Goal: Consume media (video, audio)

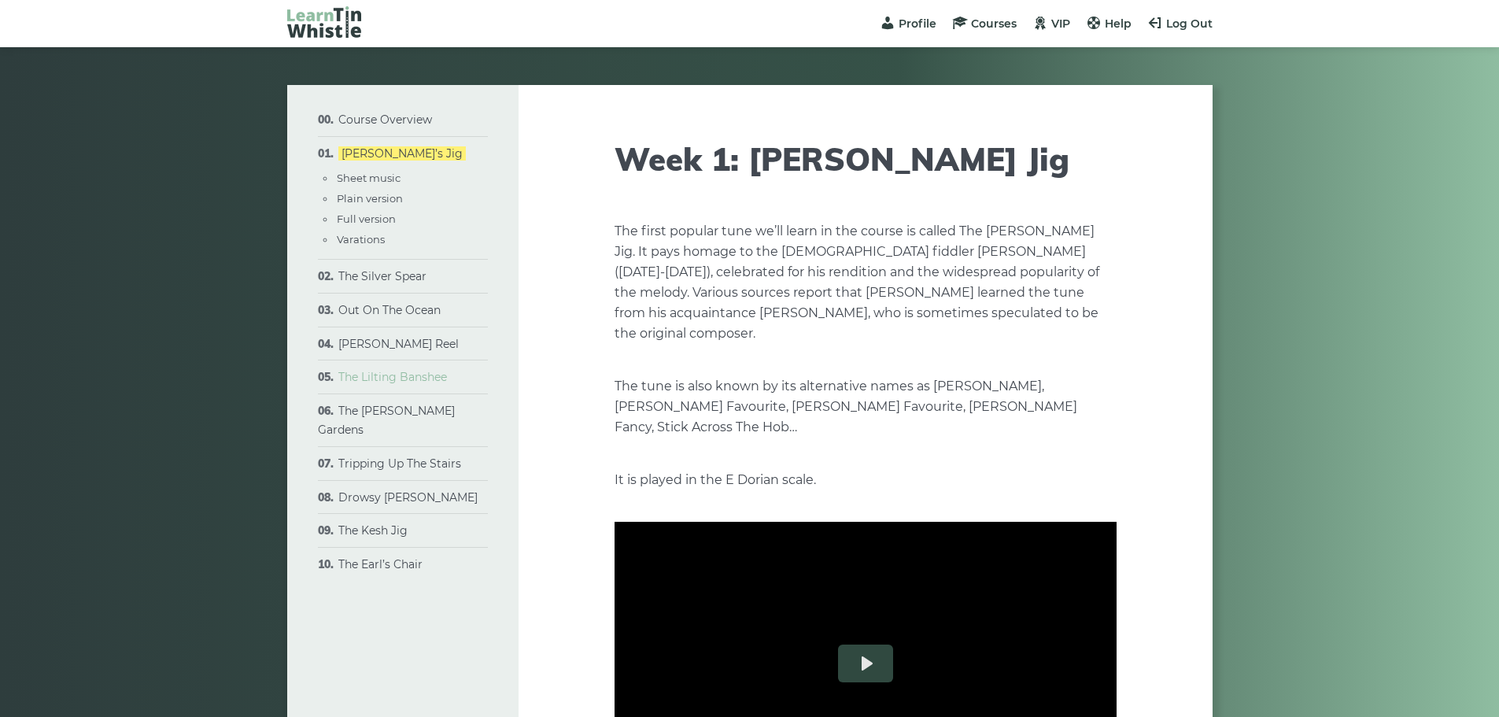
click at [422, 379] on link "The Lilting Banshee" at bounding box center [392, 377] width 109 height 14
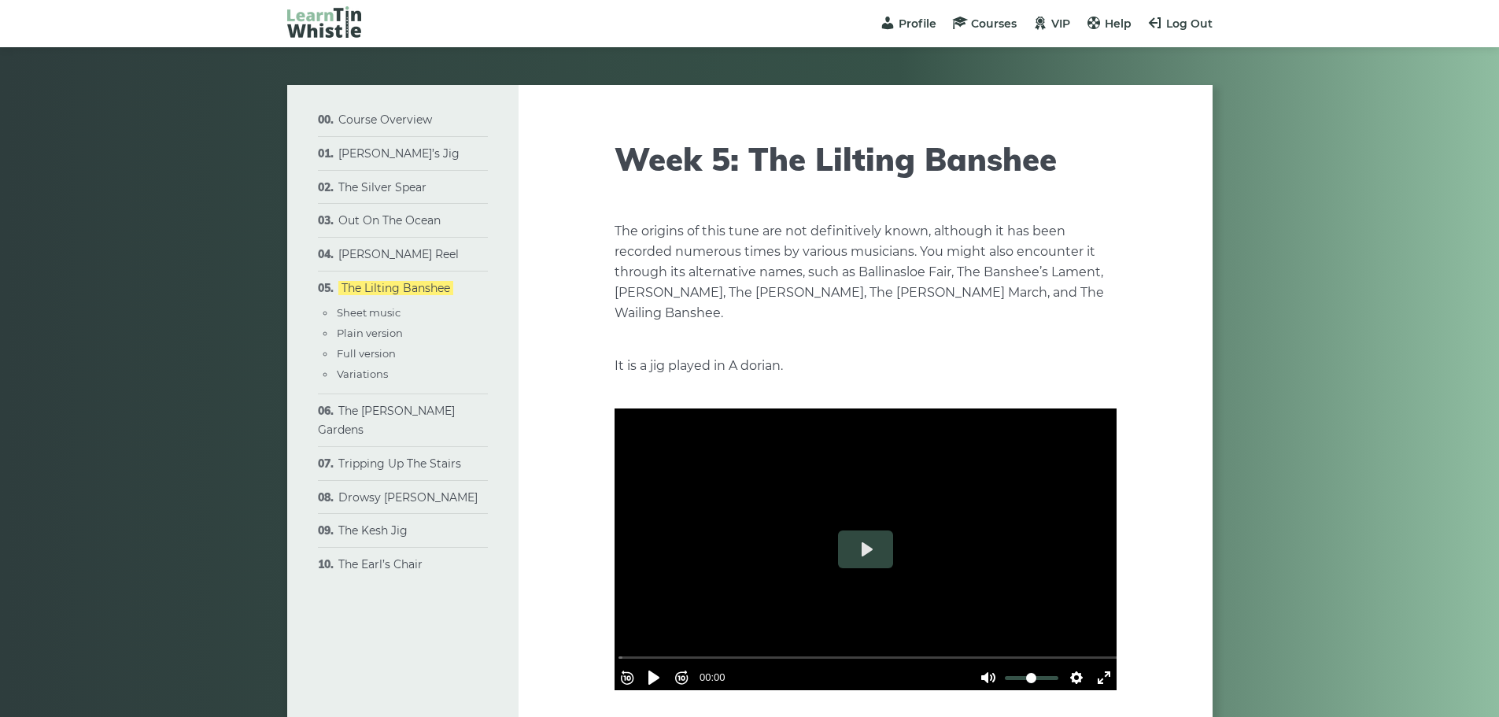
type input "****"
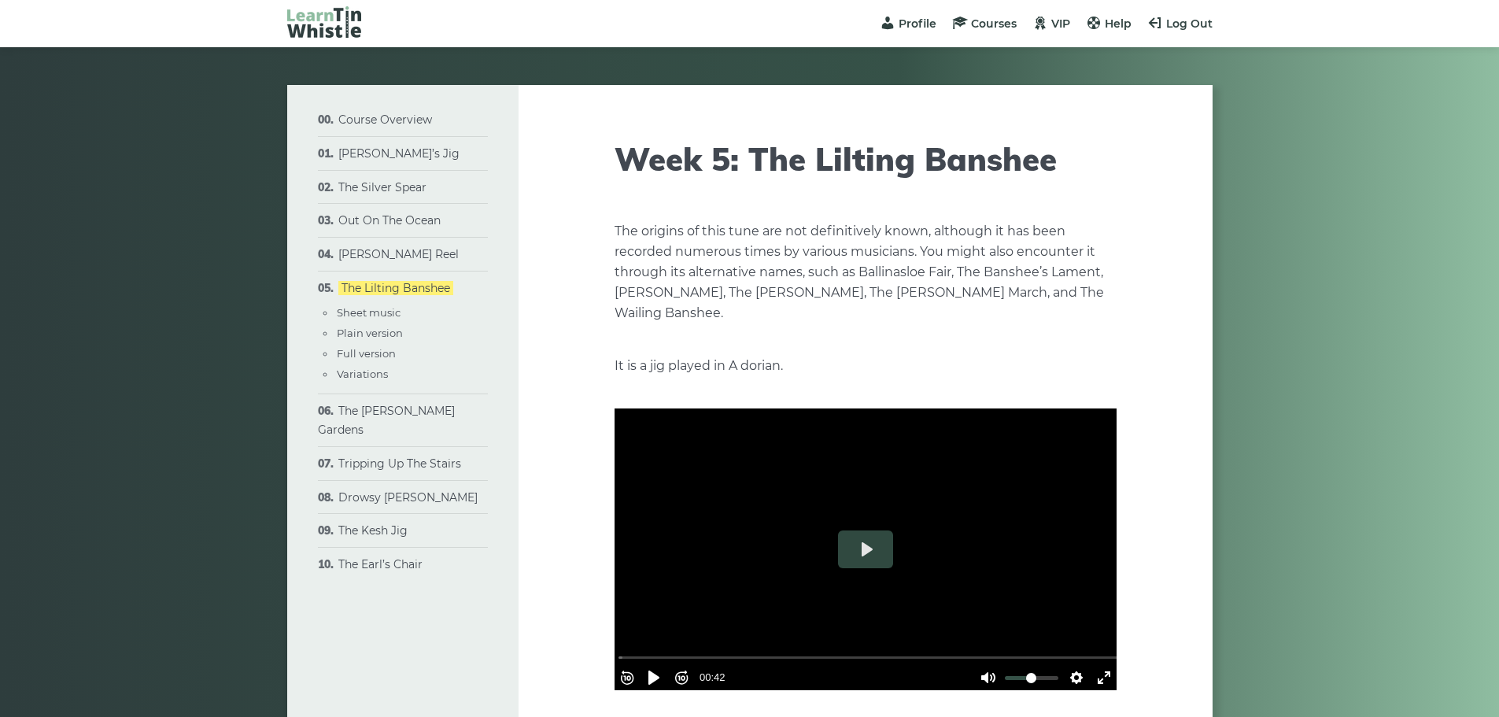
type input "****"
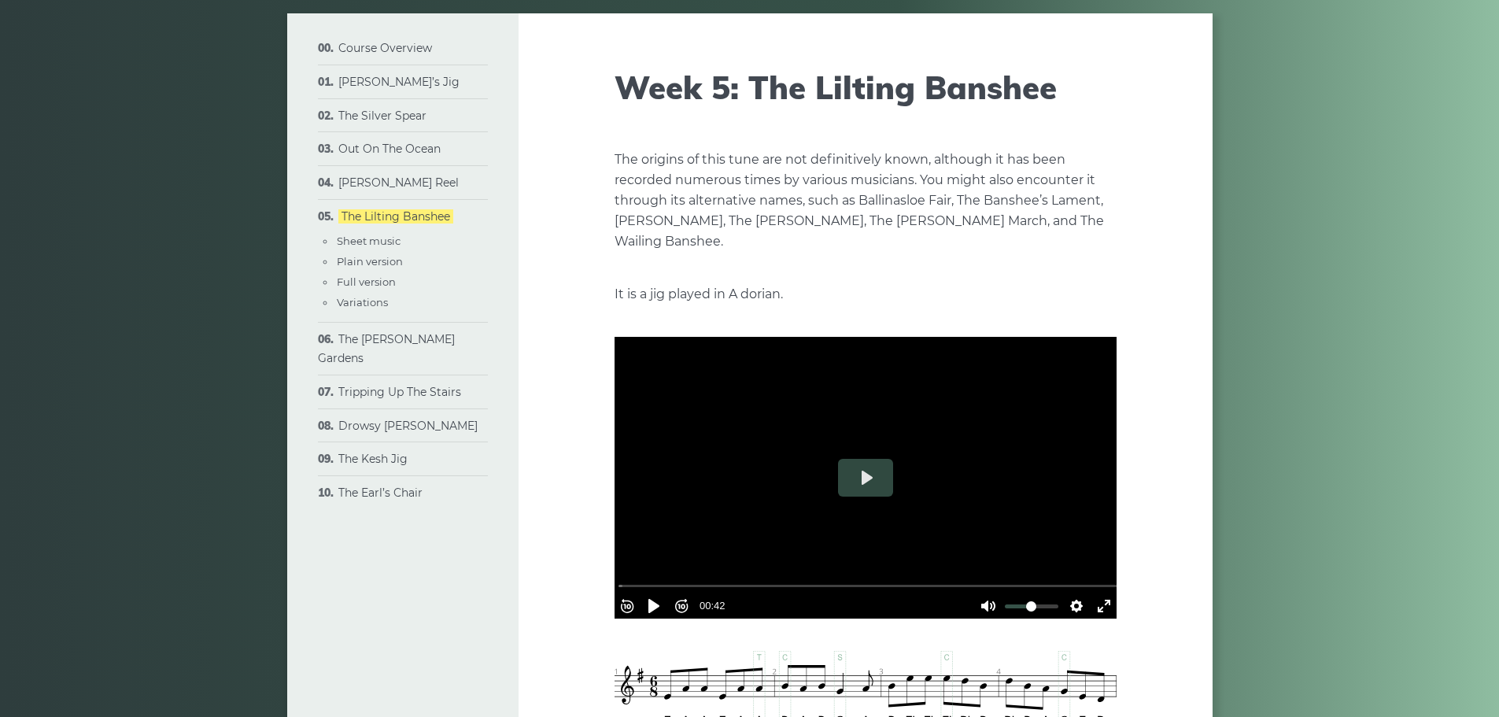
scroll to position [76, 0]
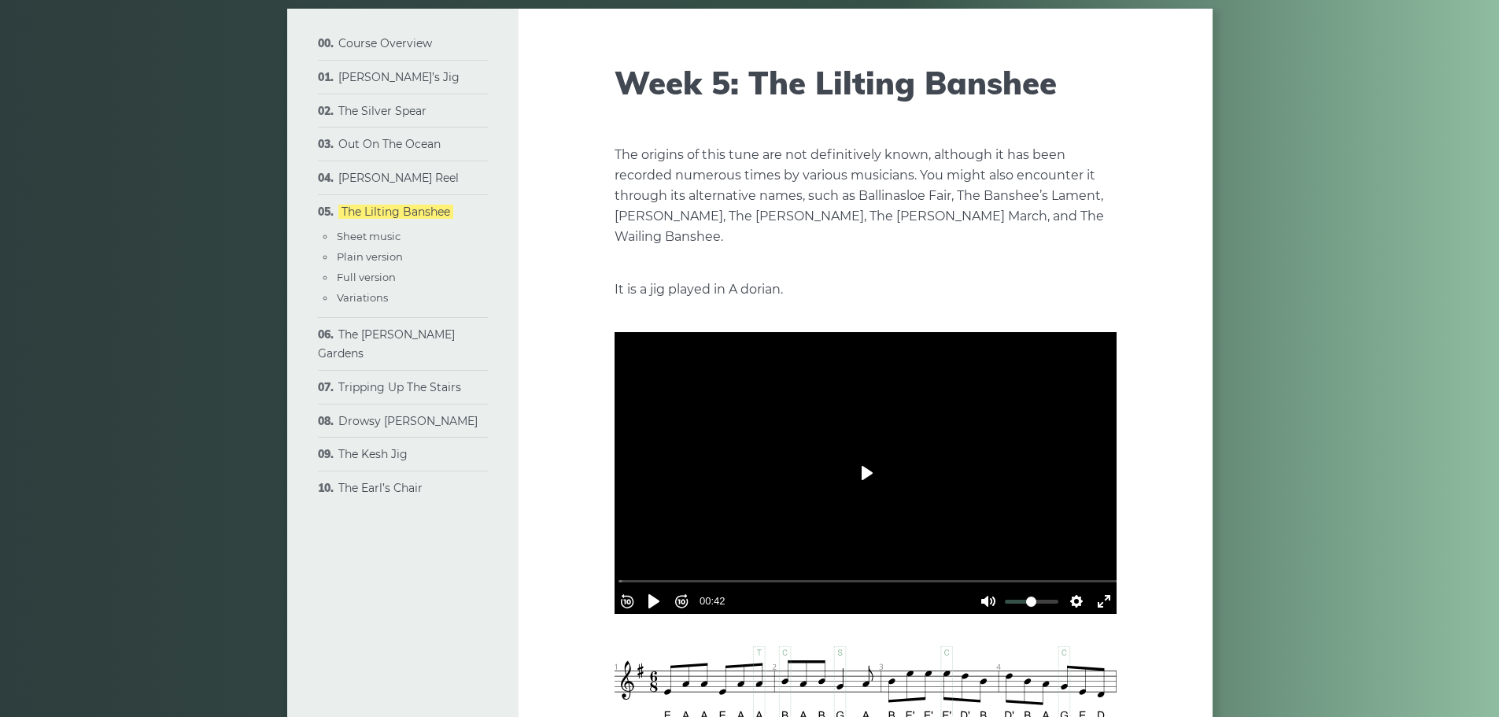
click at [867, 481] on button "Play" at bounding box center [865, 473] width 55 height 38
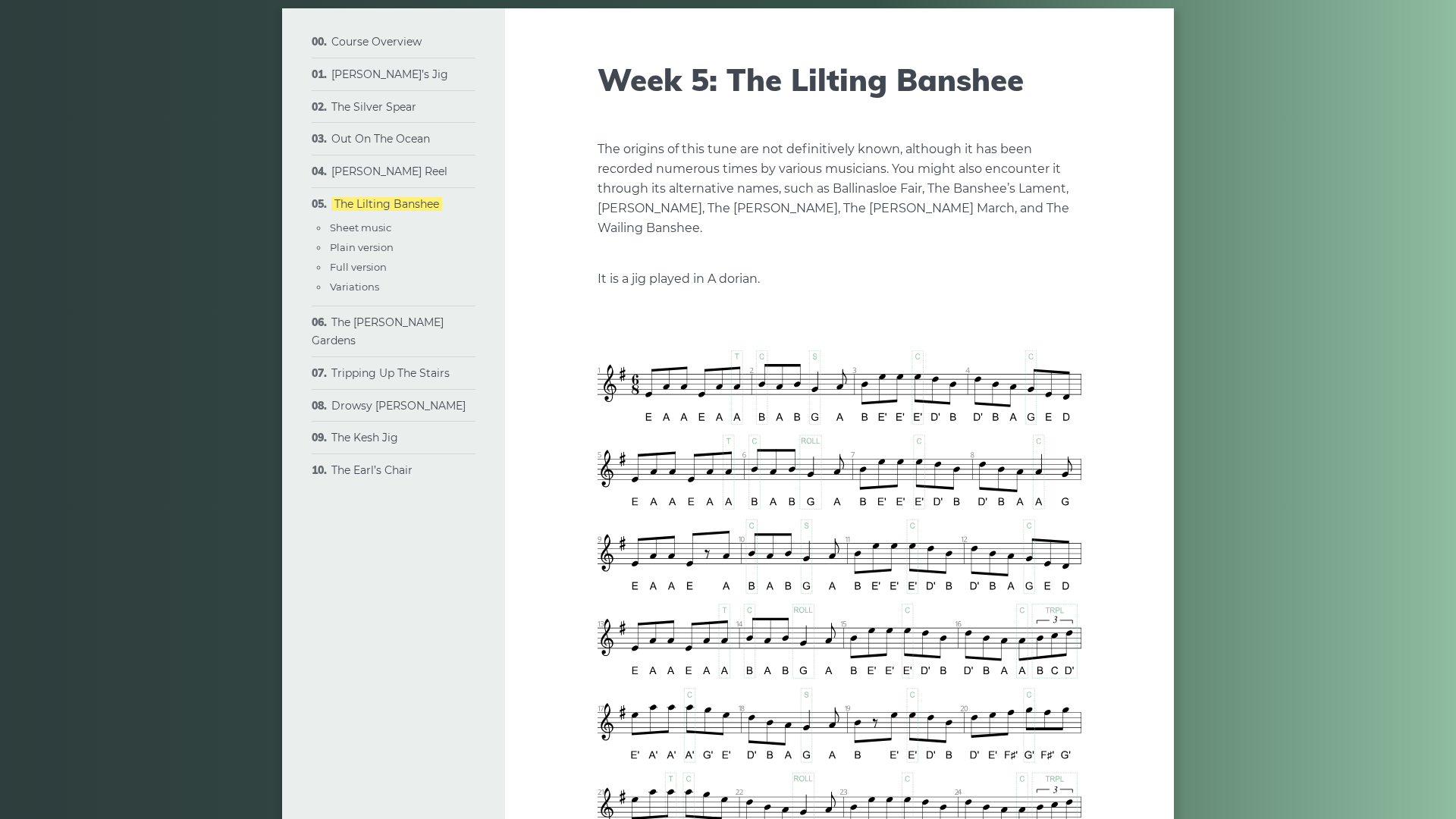
click at [813, 338] on button "Play" at bounding box center [839, 320] width 53 height 37
type input "***"
click at [1081, 456] on button "Exit fullscreen Enter fullscreen" at bounding box center [1069, 443] width 24 height 24
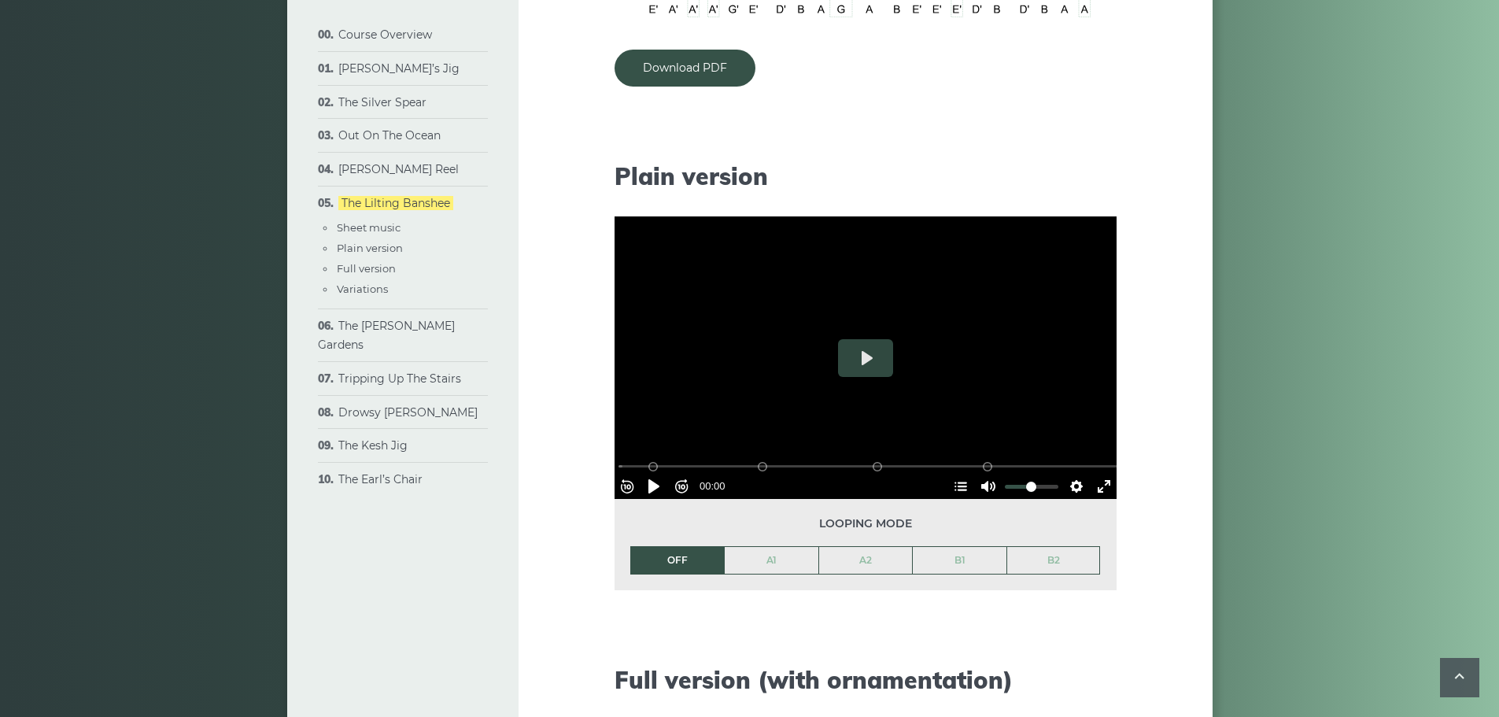
scroll to position [1383, 0]
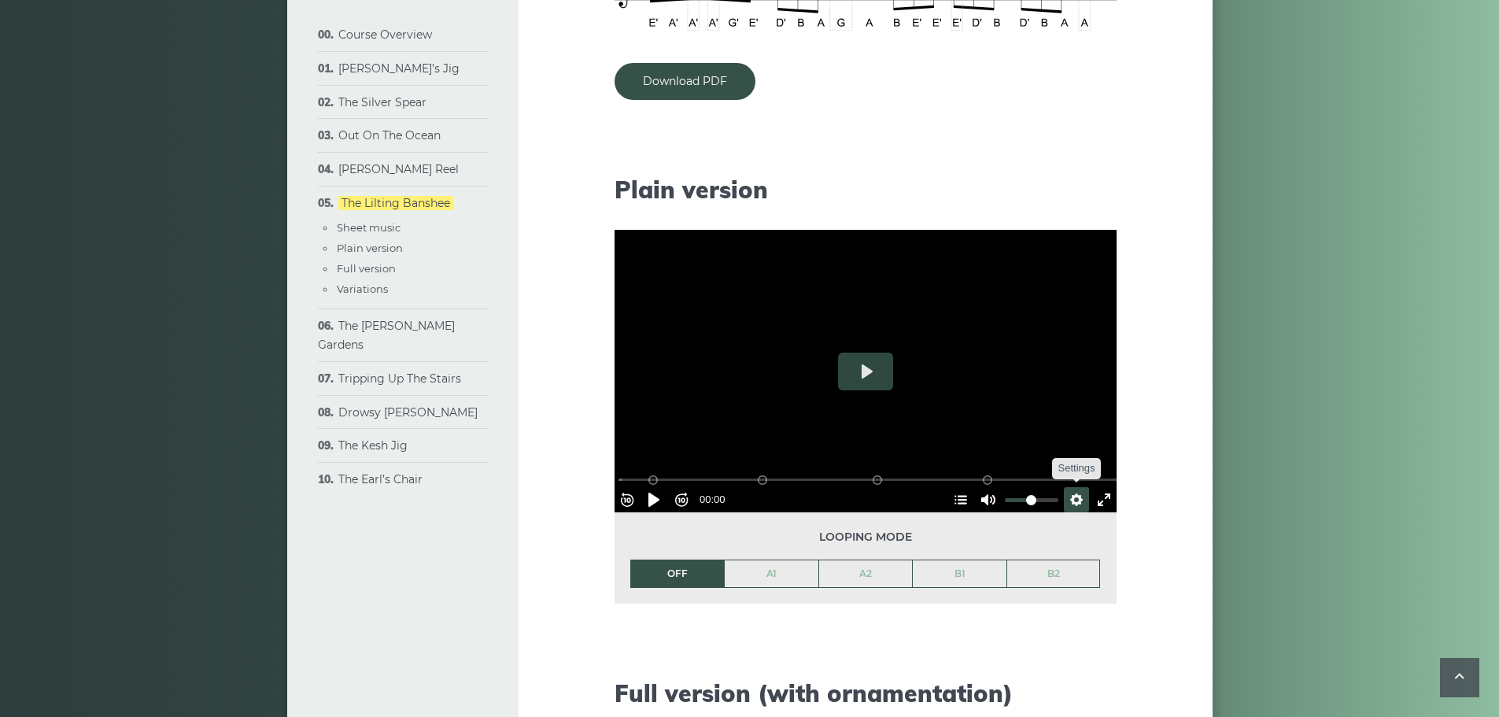
click at [1072, 500] on button "Settings" at bounding box center [1076, 499] width 25 height 25
click at [1002, 456] on span "Speed Normal" at bounding box center [1025, 461] width 78 height 17
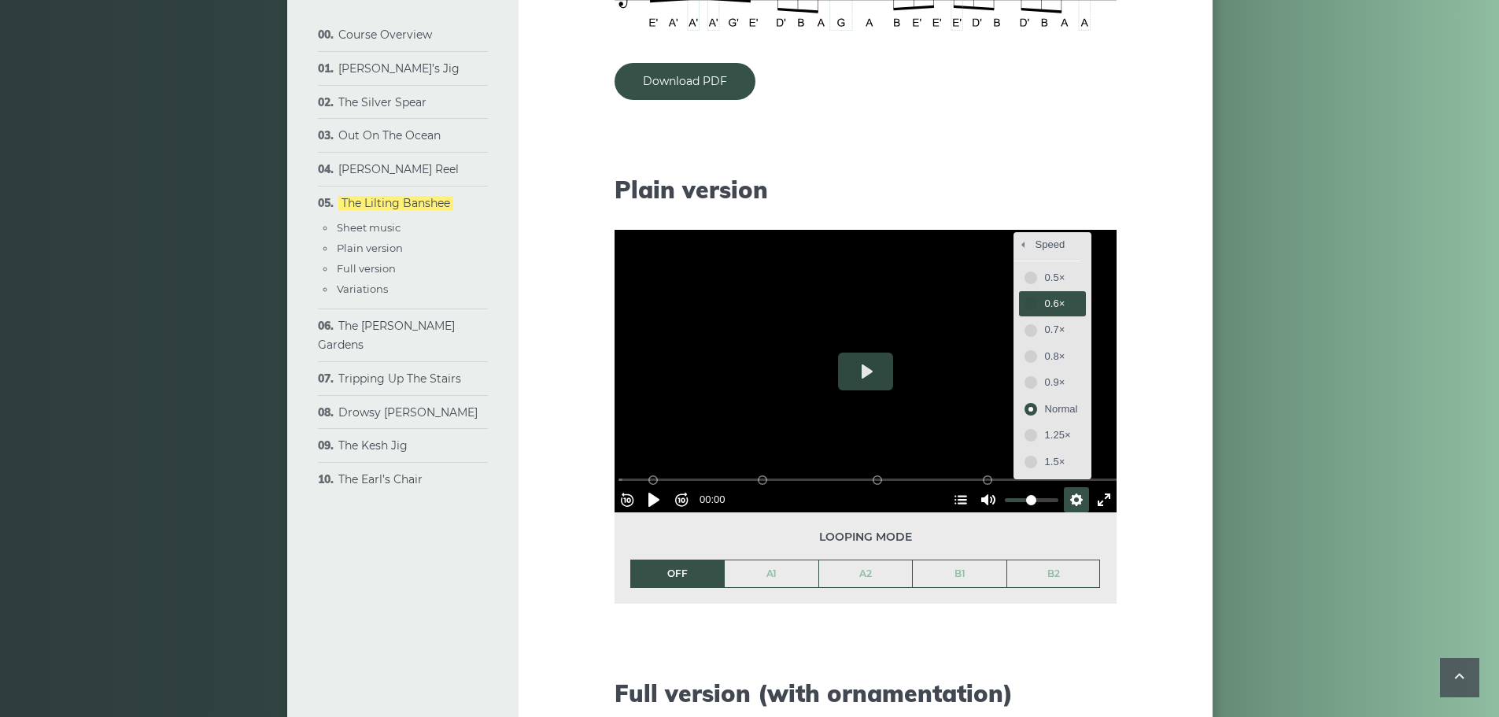
click at [1045, 295] on span "0.6×" at bounding box center [1061, 303] width 33 height 17
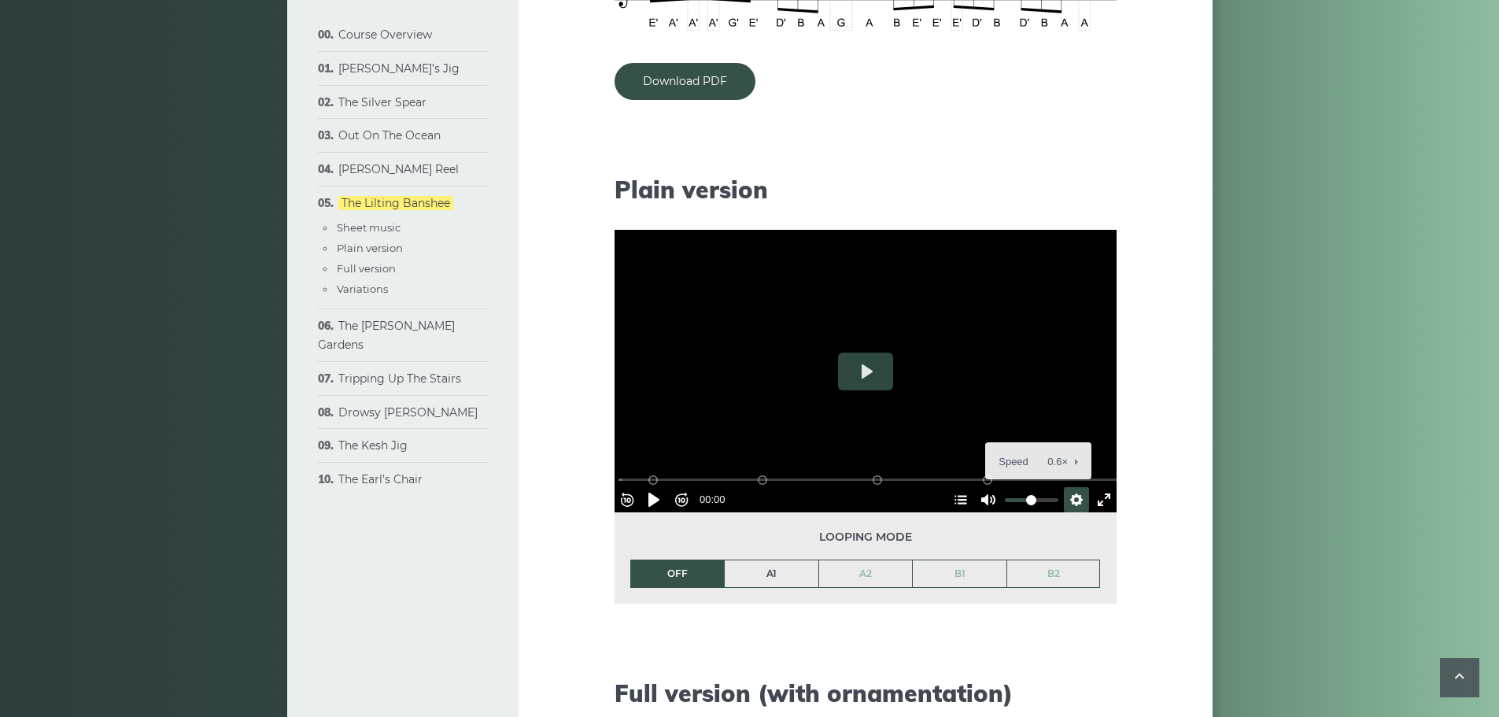
click at [757, 585] on link "A1" at bounding box center [772, 573] width 94 height 27
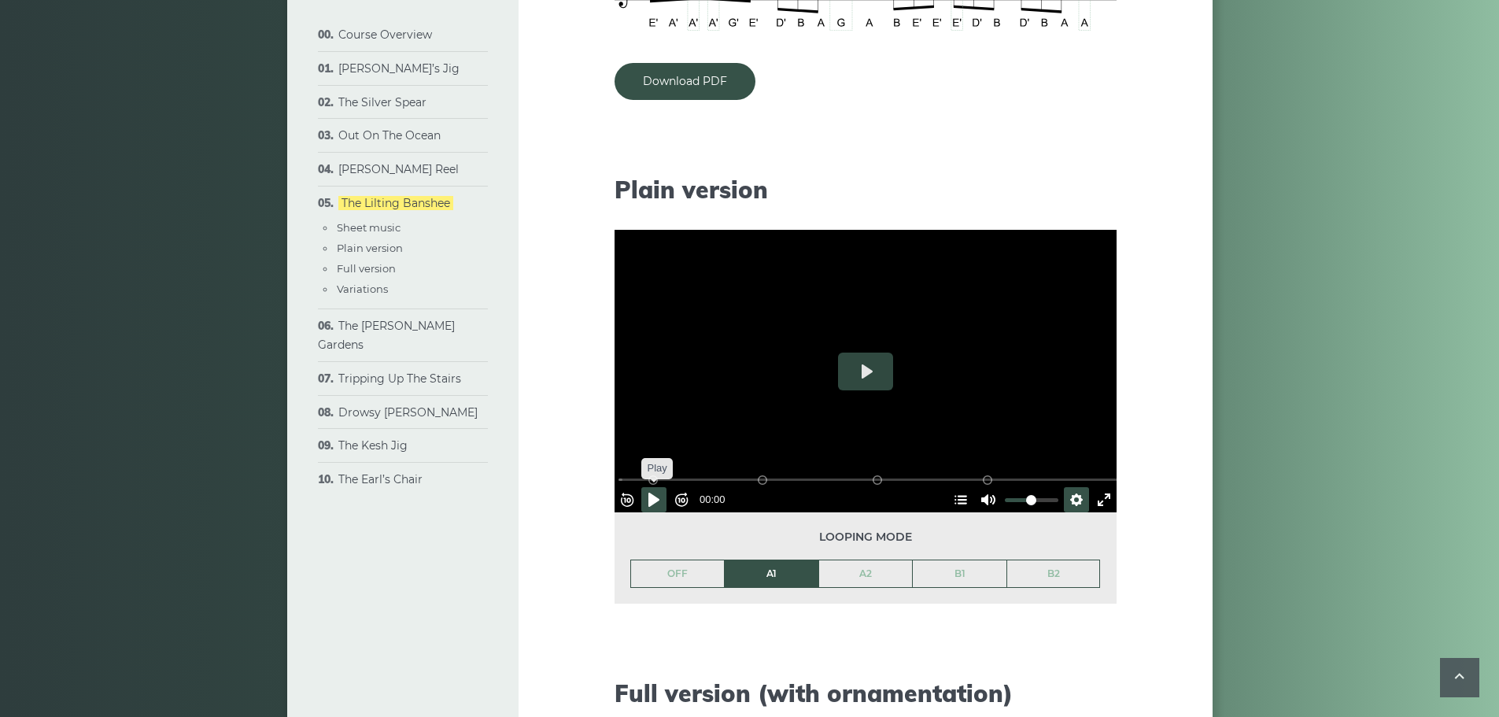
click at [658, 489] on button "Pause Play" at bounding box center [653, 499] width 25 height 25
click at [872, 388] on div at bounding box center [866, 371] width 502 height 283
click at [863, 375] on button "Play" at bounding box center [865, 372] width 55 height 38
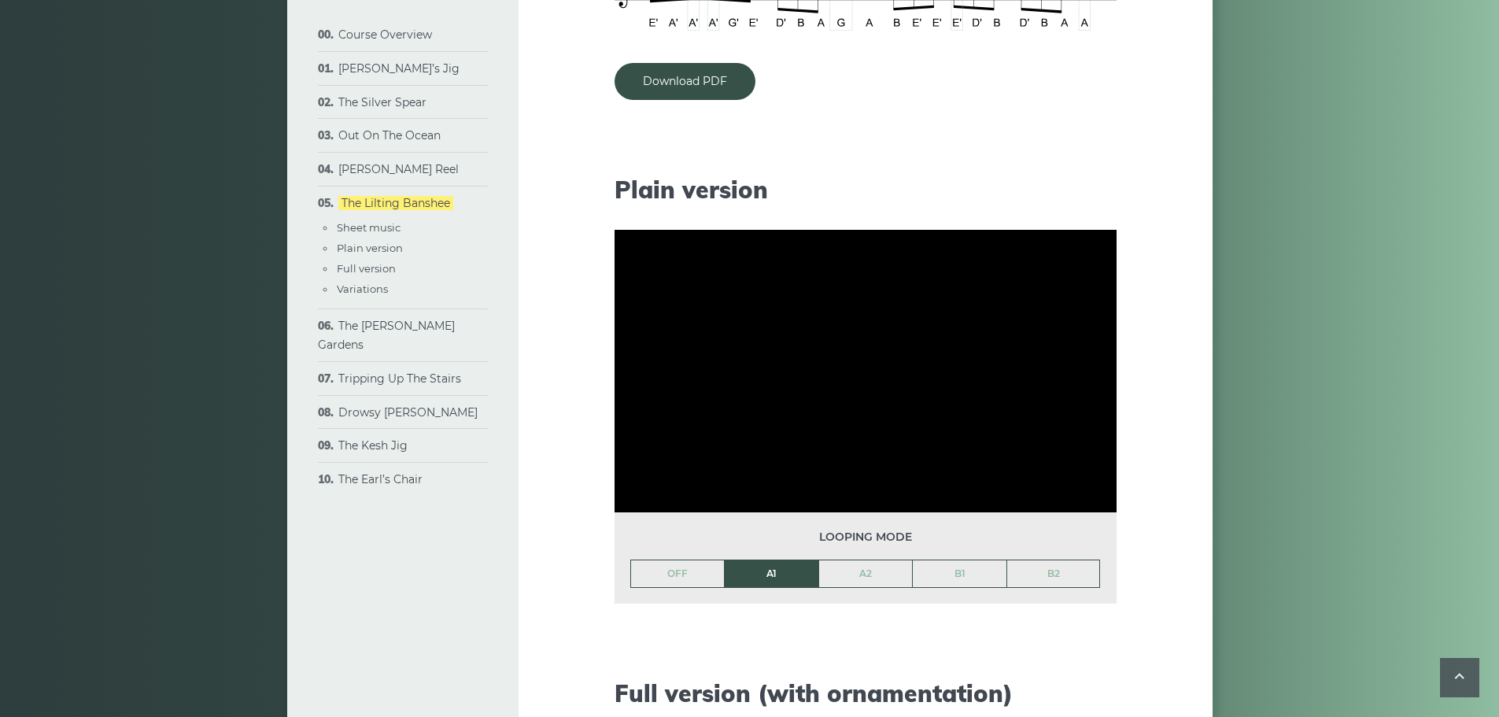
click at [863, 375] on div at bounding box center [866, 371] width 502 height 283
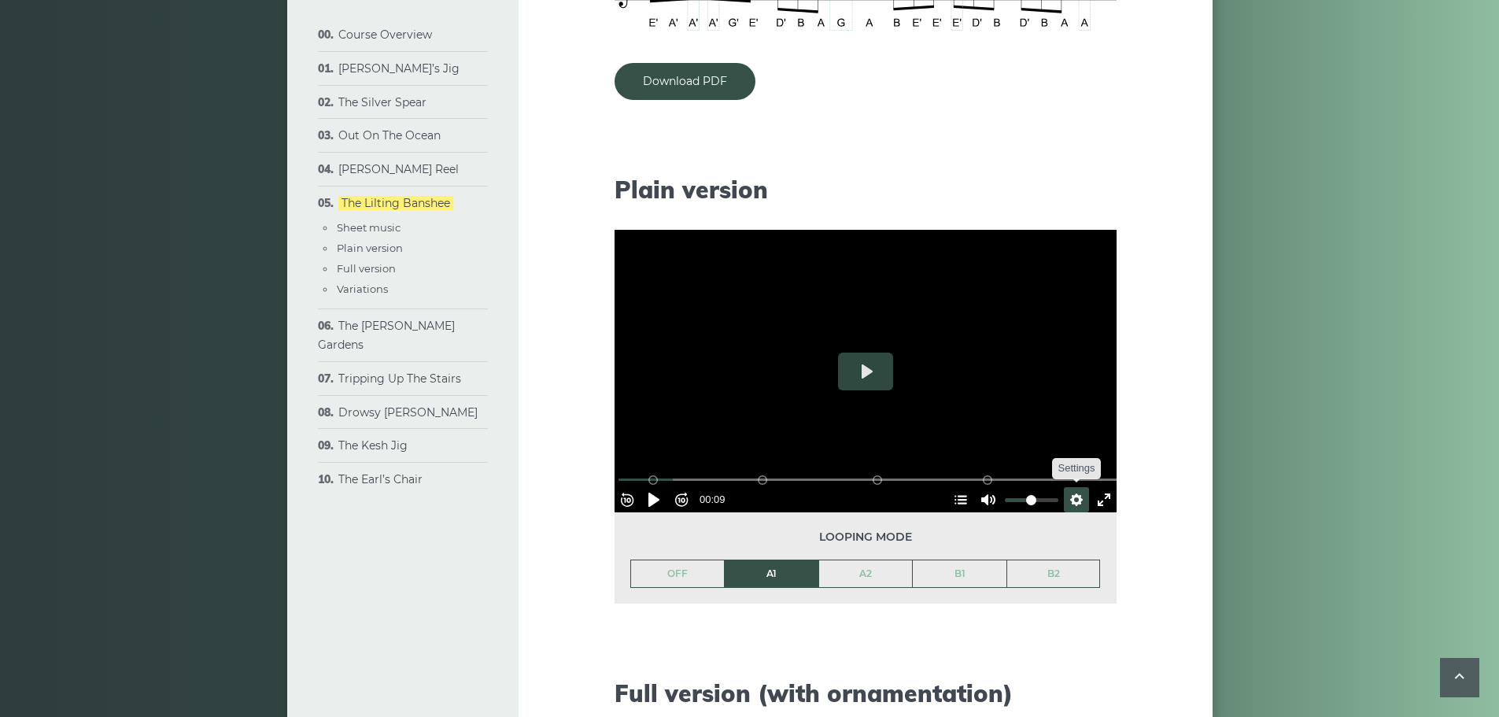
click at [1069, 500] on button "Settings" at bounding box center [1076, 499] width 25 height 25
click at [1014, 463] on button "Speed 0.6×" at bounding box center [1038, 461] width 95 height 24
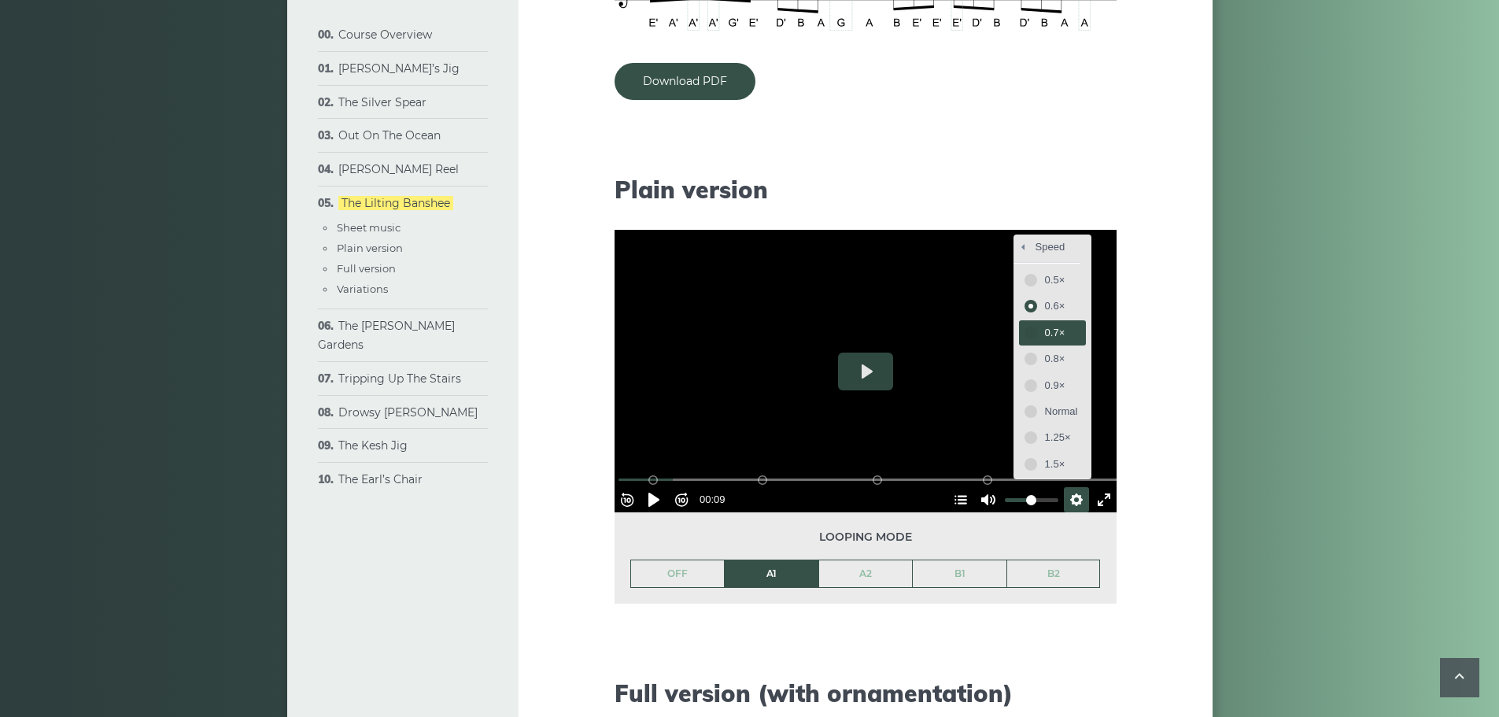
click at [1045, 333] on span "0.7×" at bounding box center [1061, 332] width 33 height 17
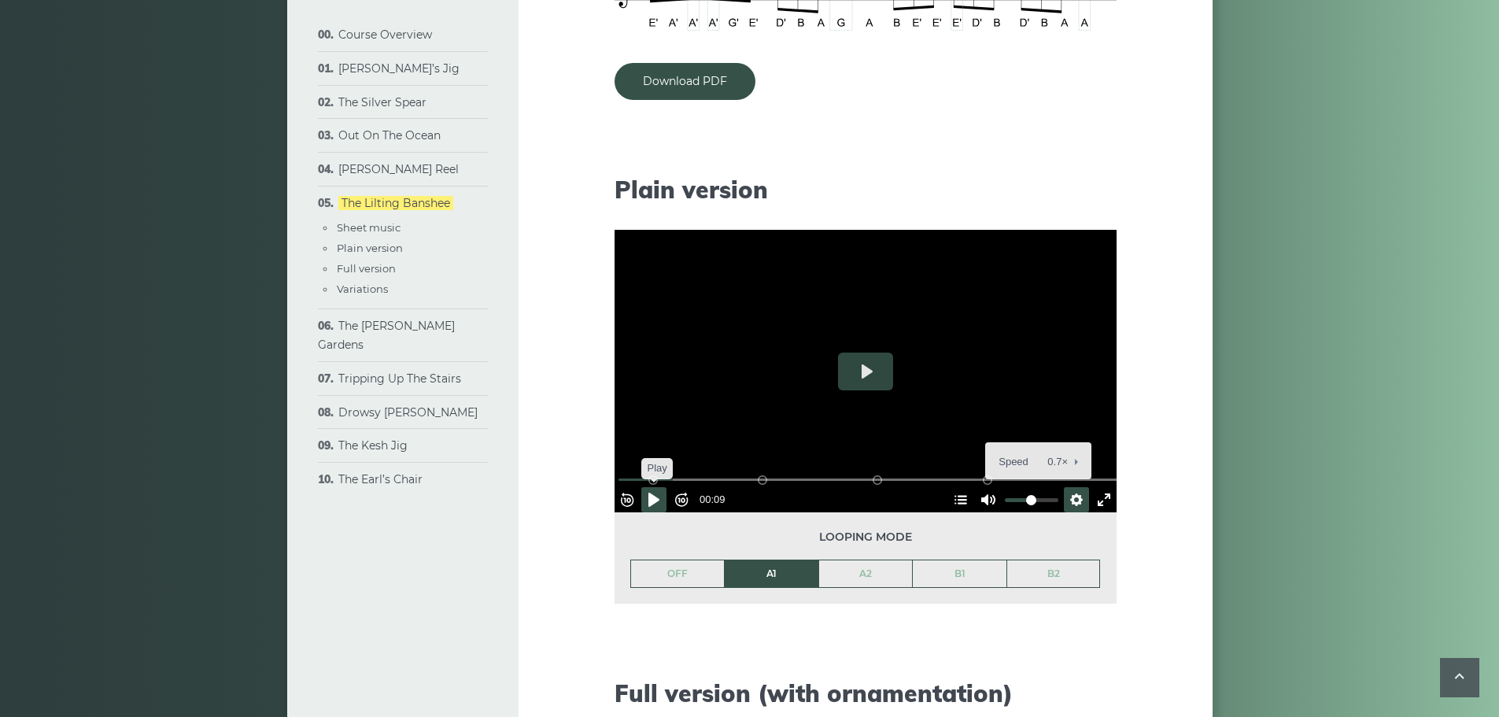
click at [655, 497] on button "Pause Play" at bounding box center [653, 499] width 25 height 25
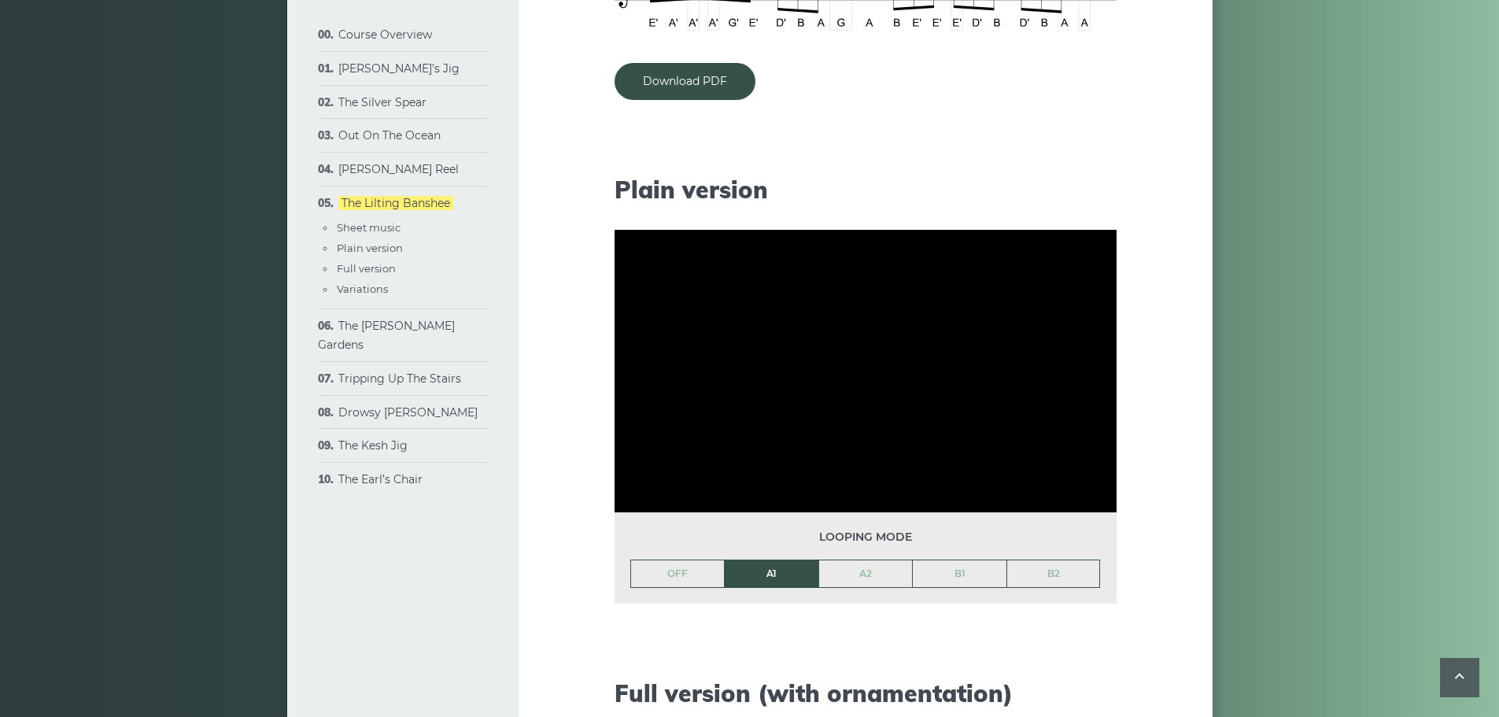
type input "*****"
